Goal: Task Accomplishment & Management: Manage account settings

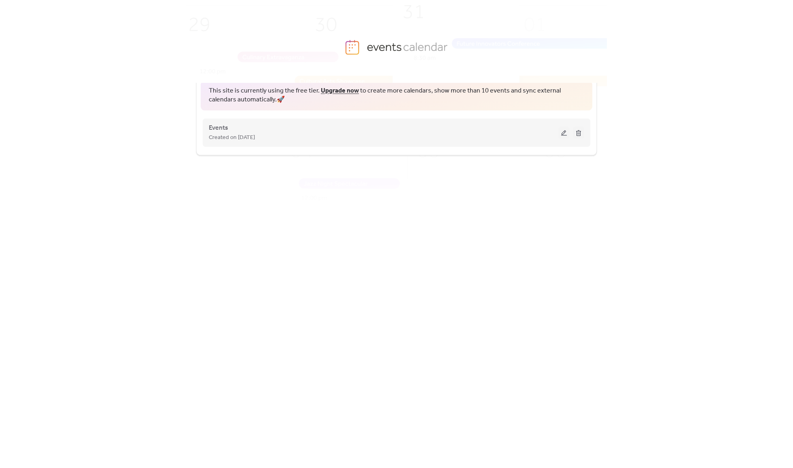
click at [562, 131] on button at bounding box center [563, 133] width 11 height 12
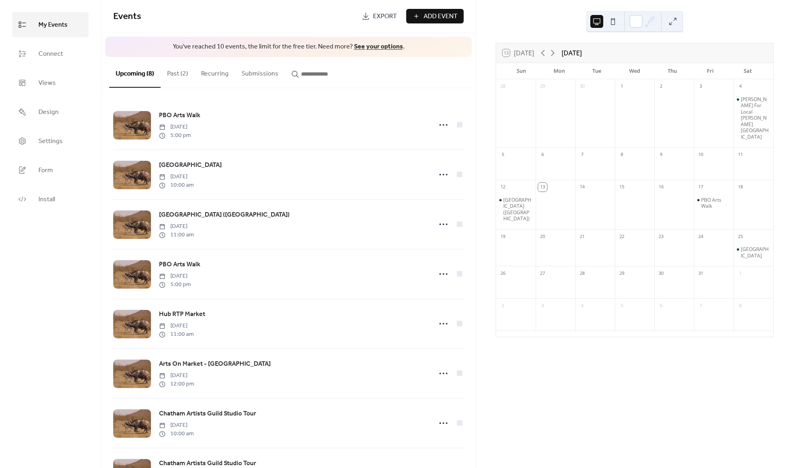
click at [178, 72] on button "Past (2)" at bounding box center [178, 72] width 34 height 30
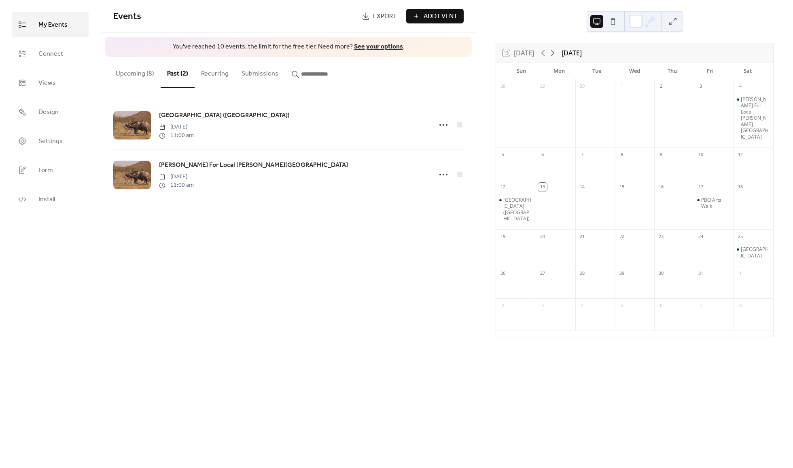
click at [510, 77] on div "Sun" at bounding box center [521, 71] width 38 height 16
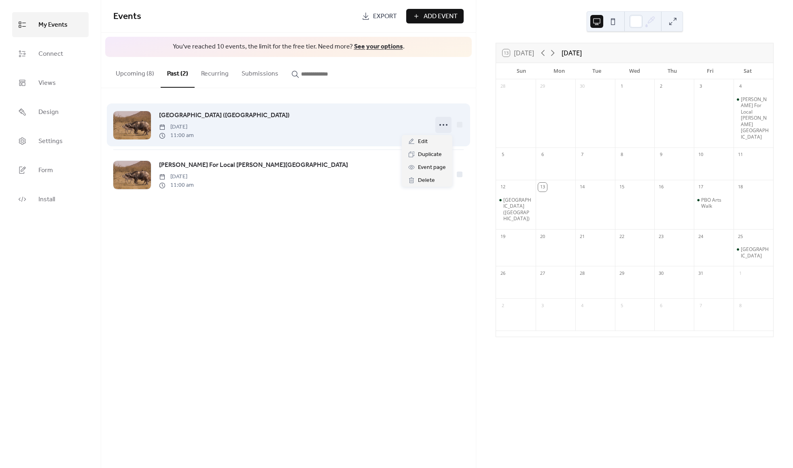
drag, startPoint x: 504, startPoint y: 76, endPoint x: 441, endPoint y: 125, distance: 79.2
click at [441, 125] on icon at bounding box center [443, 125] width 13 height 13
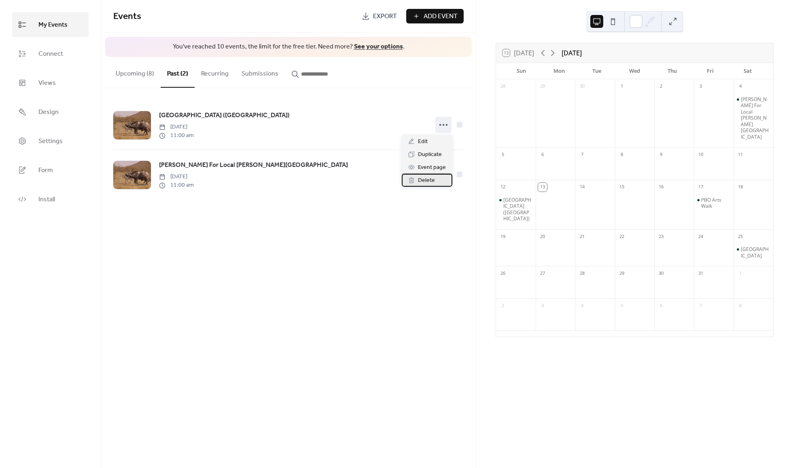
click at [430, 178] on span "Delete" at bounding box center [426, 181] width 17 height 10
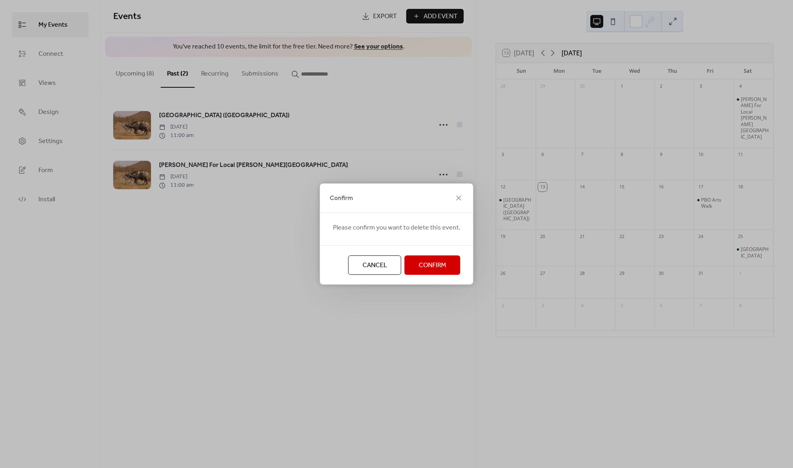
click at [428, 264] on span "Confirm" at bounding box center [433, 266] width 28 height 10
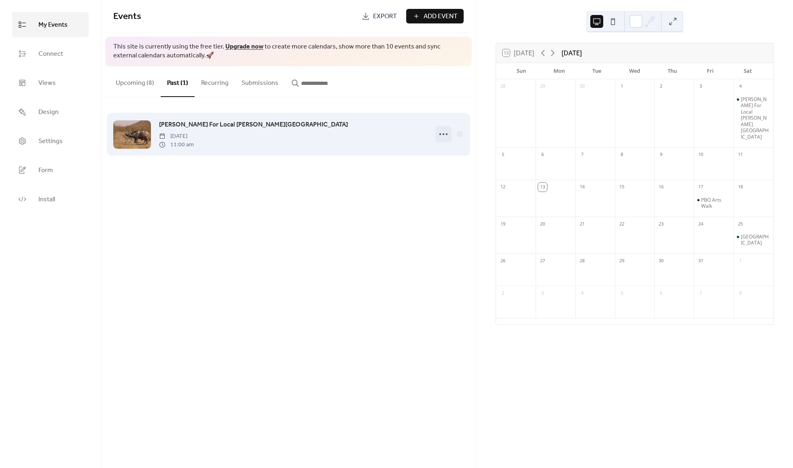
click at [445, 136] on icon at bounding box center [443, 134] width 13 height 13
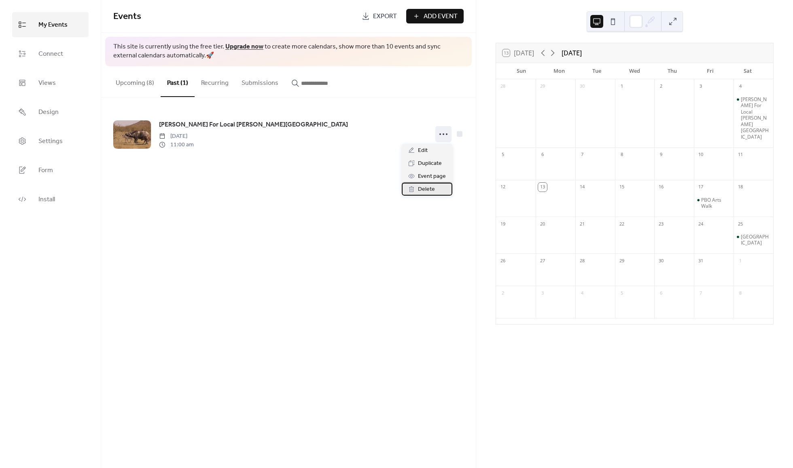
click at [431, 189] on span "Delete" at bounding box center [426, 190] width 17 height 10
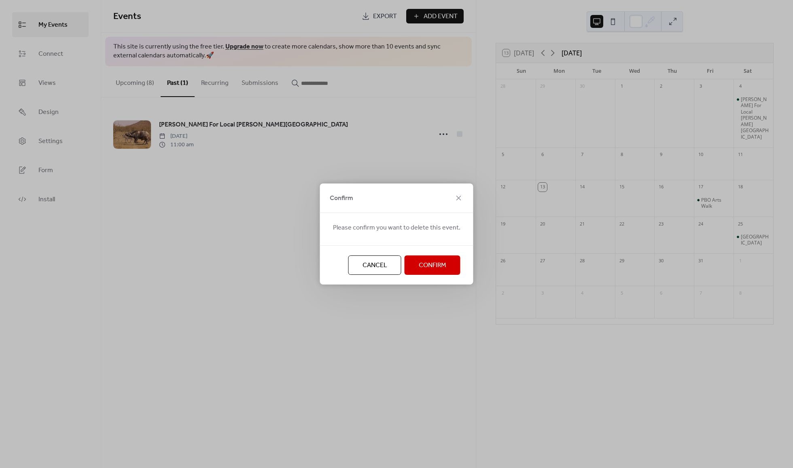
click at [429, 263] on span "Confirm" at bounding box center [433, 266] width 28 height 10
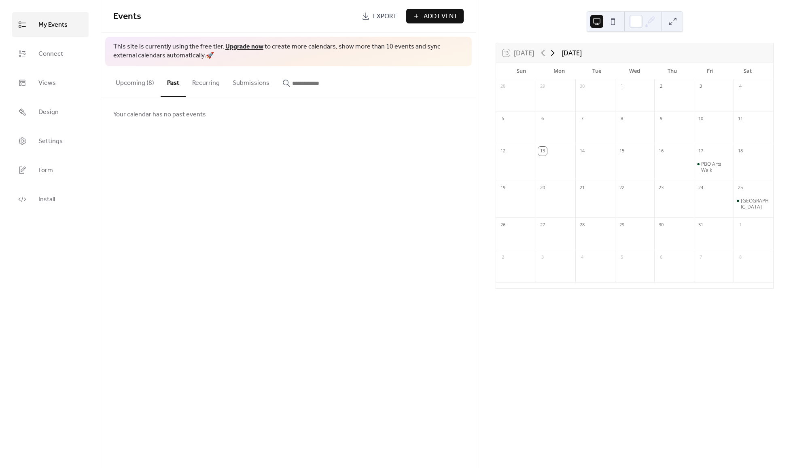
click at [551, 51] on icon at bounding box center [553, 53] width 10 height 10
click at [55, 21] on span "My Events" at bounding box center [52, 25] width 29 height 13
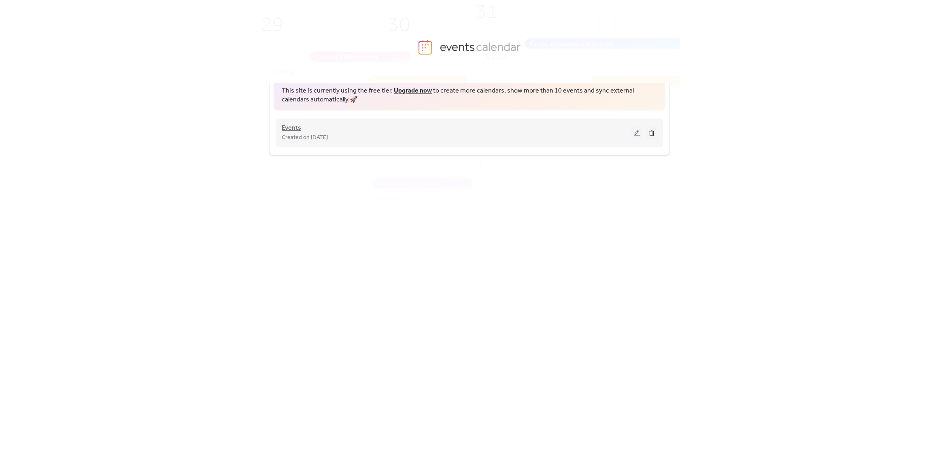
click at [288, 129] on span "Events" at bounding box center [291, 128] width 19 height 10
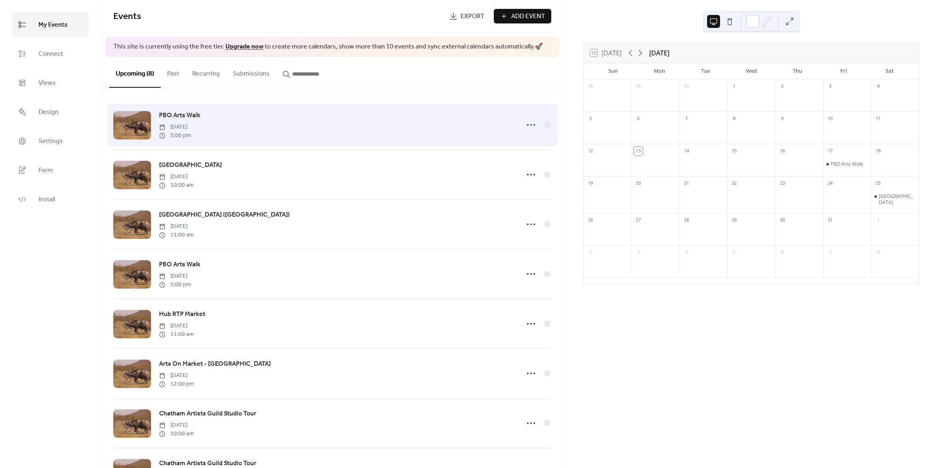
click at [191, 129] on span "[DATE]" at bounding box center [175, 127] width 32 height 8
click at [530, 125] on icon at bounding box center [530, 125] width 13 height 13
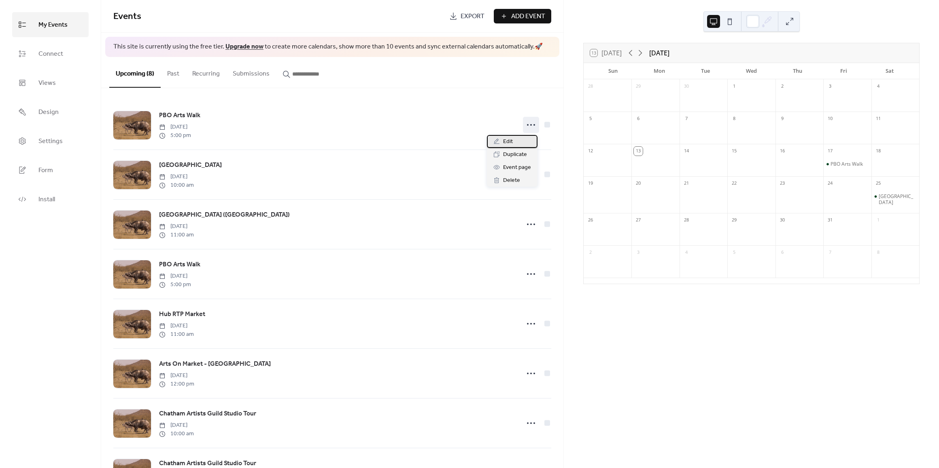
click at [502, 140] on div "Edit" at bounding box center [512, 141] width 51 height 13
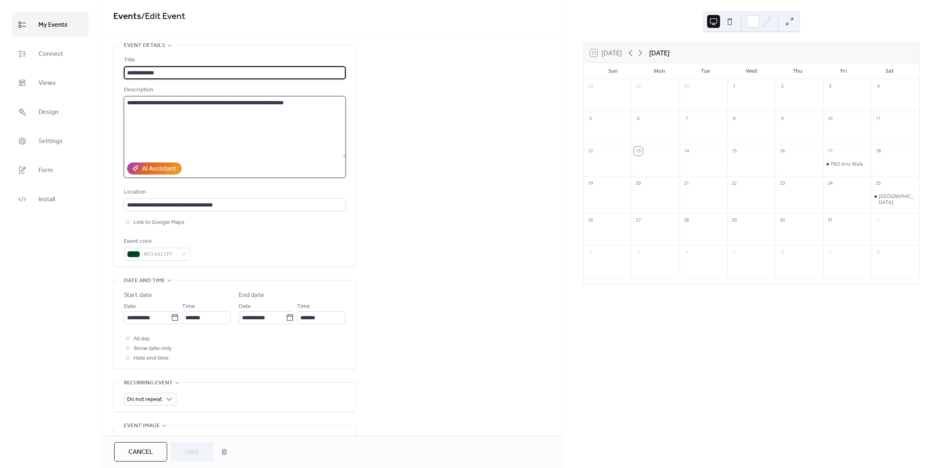
click at [161, 103] on textarea "**********" at bounding box center [235, 126] width 222 height 61
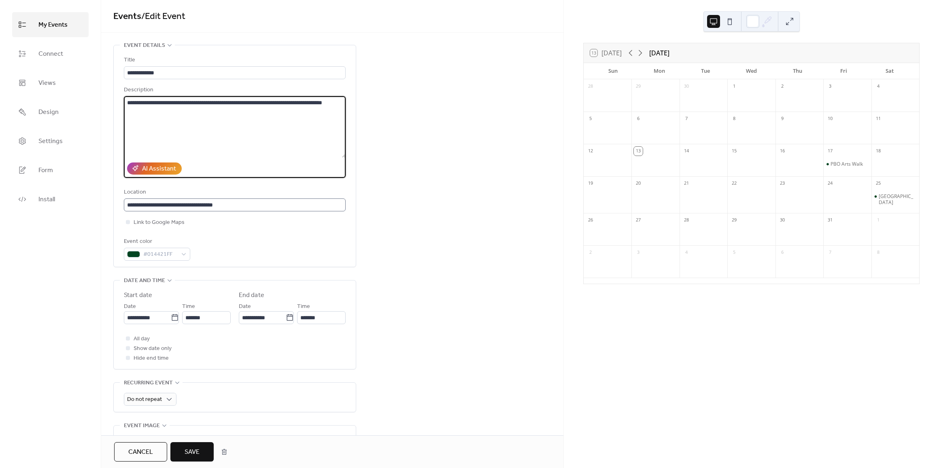
type textarea "**********"
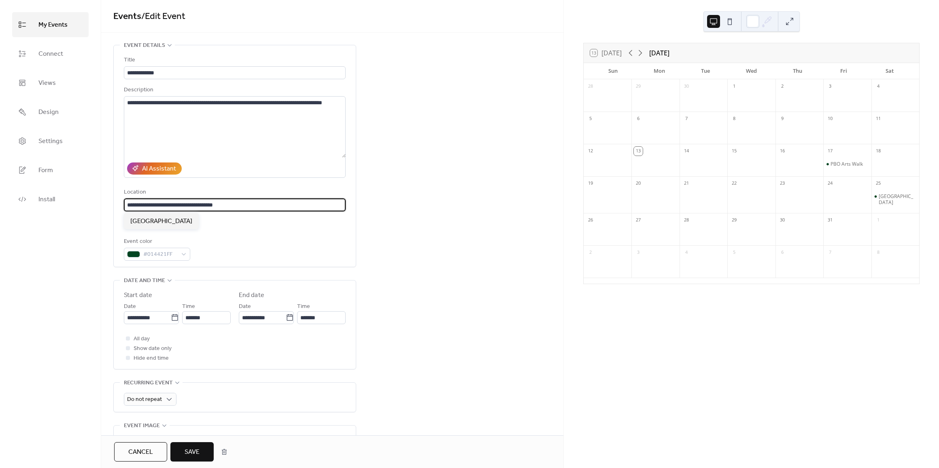
click at [126, 203] on input "**********" at bounding box center [235, 205] width 222 height 13
type input "**********"
click at [204, 217] on div "**********" at bounding box center [235, 158] width 222 height 206
click at [192, 449] on span "Save" at bounding box center [191, 453] width 15 height 10
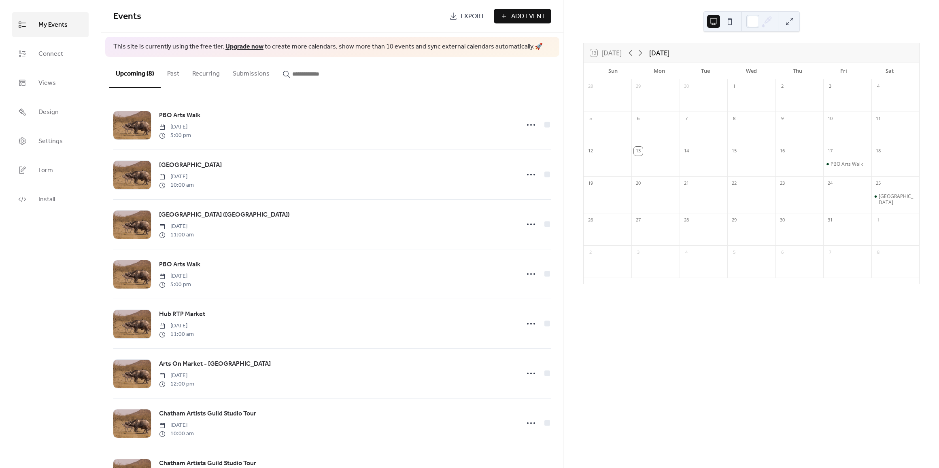
click at [175, 76] on button "Past" at bounding box center [173, 72] width 25 height 30
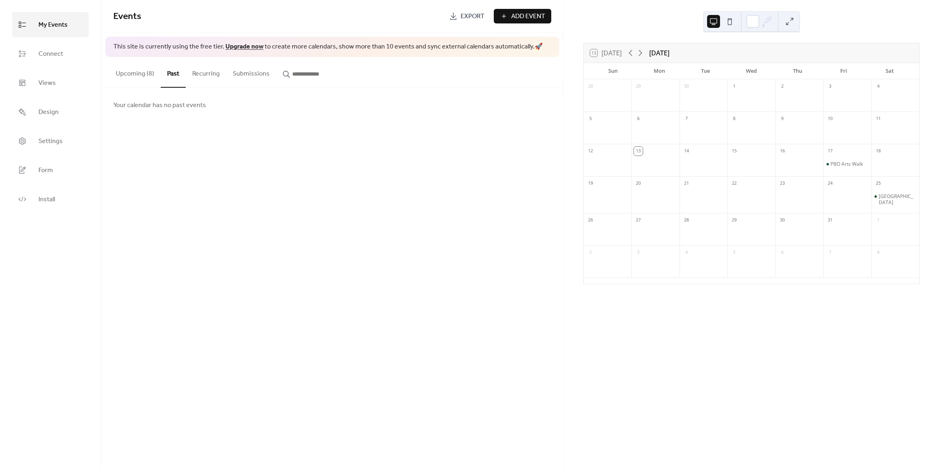
click at [159, 146] on div "Events Export Add Event This site is currently using the free tier. Upgrade now…" at bounding box center [332, 234] width 462 height 468
click at [47, 78] on span "Views" at bounding box center [46, 83] width 17 height 13
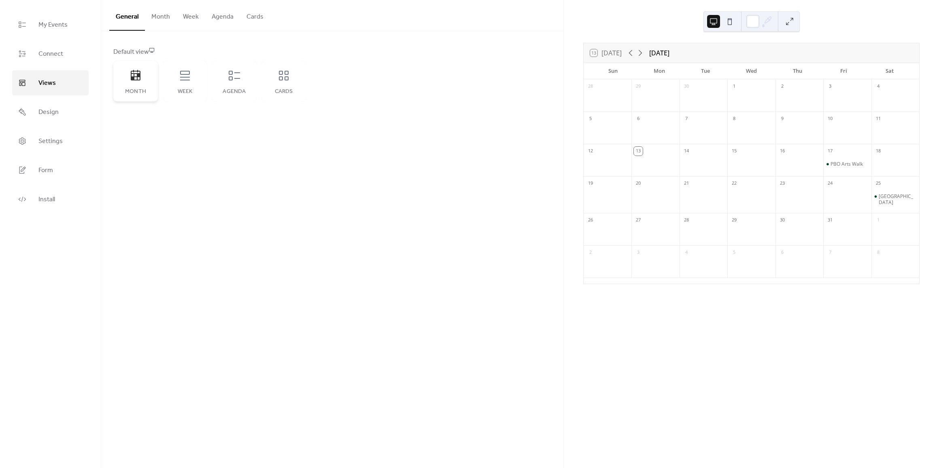
click at [141, 74] on icon at bounding box center [135, 75] width 13 height 13
click at [136, 76] on icon at bounding box center [135, 75] width 13 height 13
click at [46, 83] on span "Views" at bounding box center [46, 83] width 17 height 13
click at [142, 253] on div "General Month Week Agenda Cards Default view Month Week Agenda Cards Disabled 🔒…" at bounding box center [332, 234] width 462 height 468
click at [847, 163] on div "PBO Arts Walk" at bounding box center [846, 164] width 32 height 6
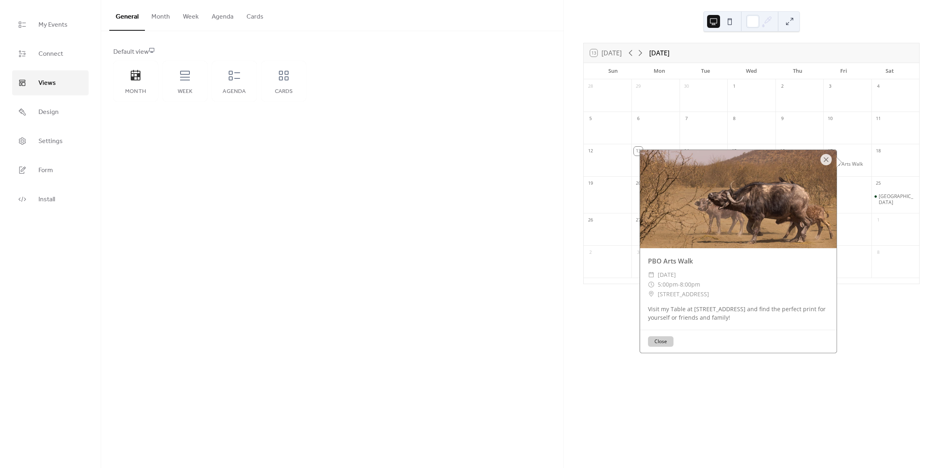
click at [431, 161] on div "General Month Week Agenda Cards Default view Month Week Agenda Cards Disabled 🔒…" at bounding box center [332, 234] width 462 height 468
